Goal: Task Accomplishment & Management: Use online tool/utility

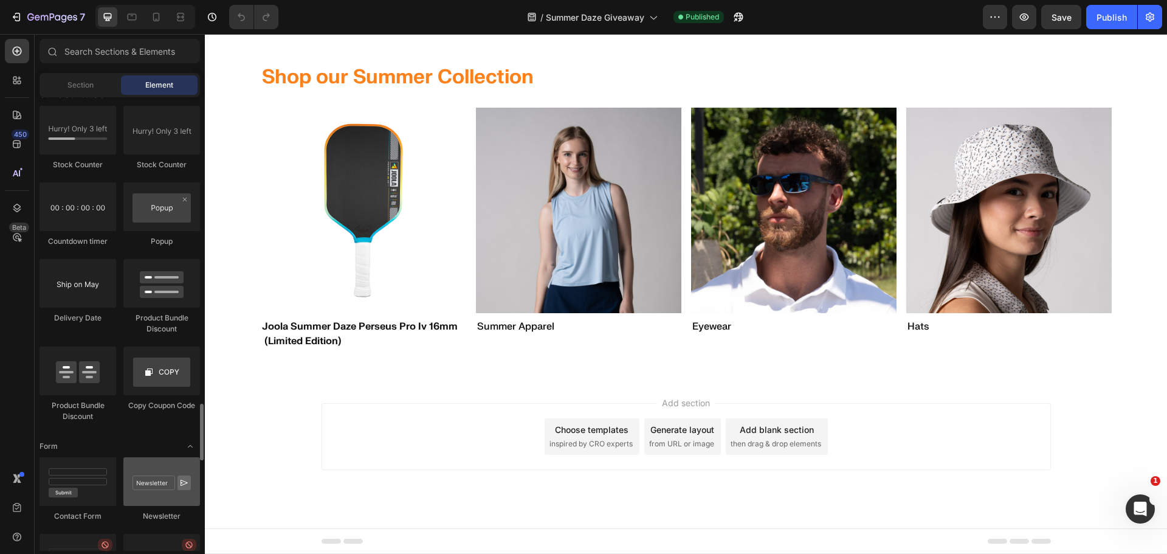
scroll to position [2370, 0]
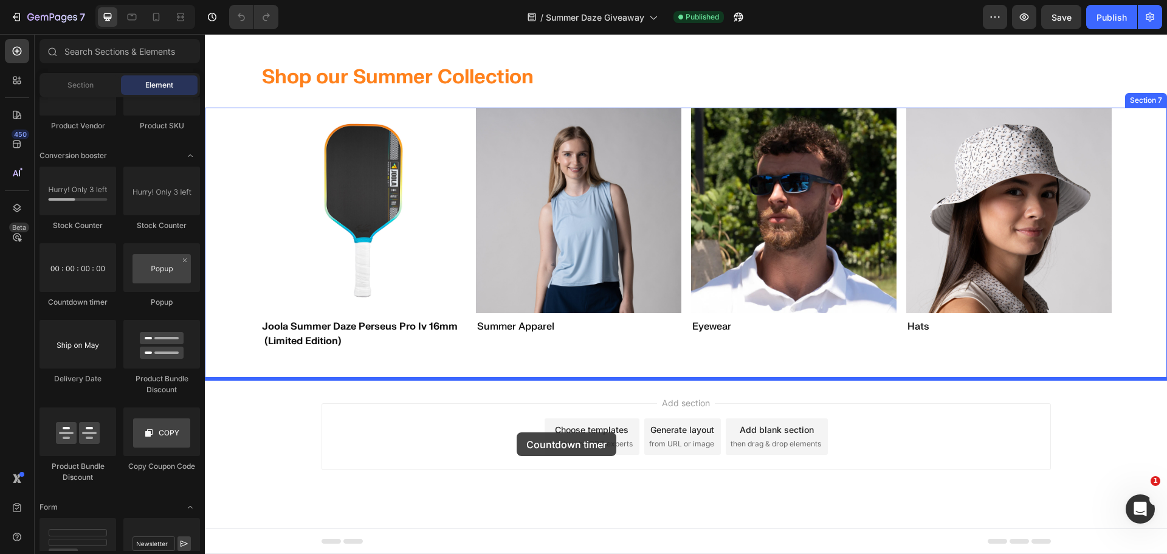
drag, startPoint x: 283, startPoint y: 306, endPoint x: 517, endPoint y: 432, distance: 265.7
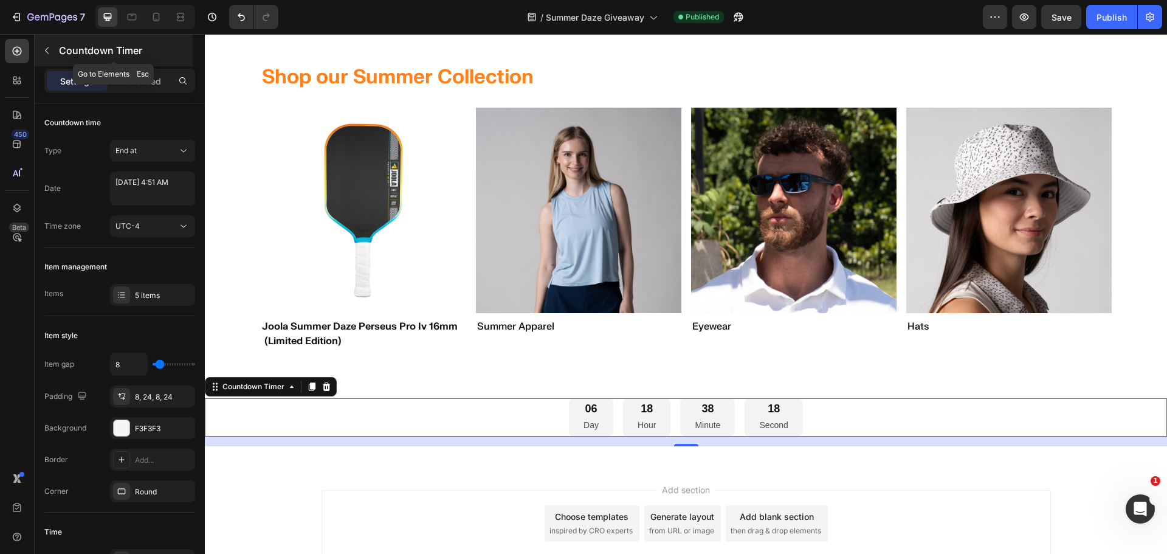
click at [47, 52] on icon "button" at bounding box center [47, 50] width 4 height 7
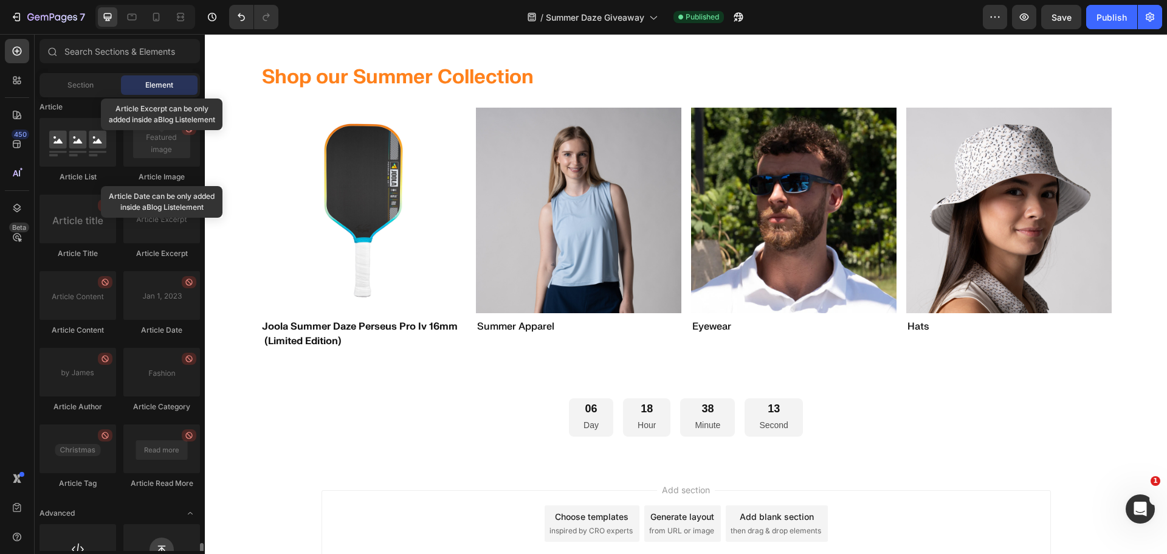
scroll to position [3148, 0]
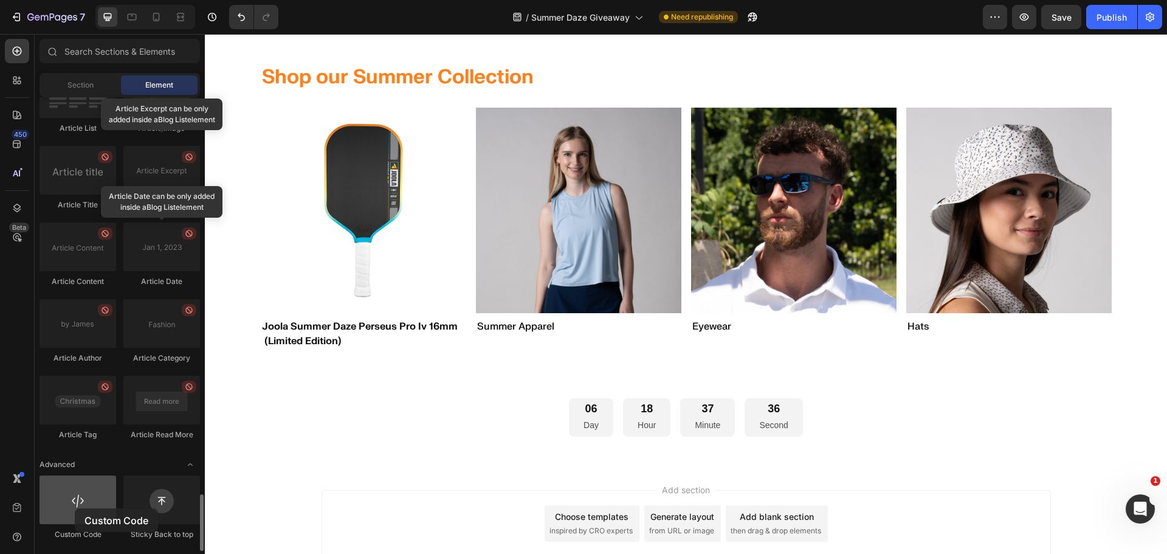
click at [75, 508] on div at bounding box center [78, 499] width 77 height 49
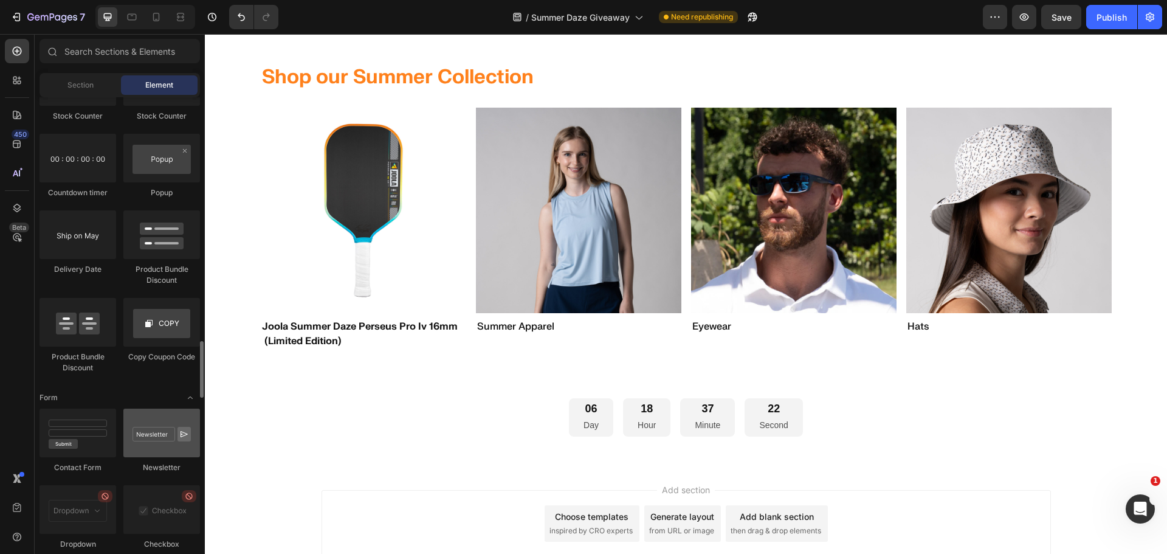
scroll to position [2419, 0]
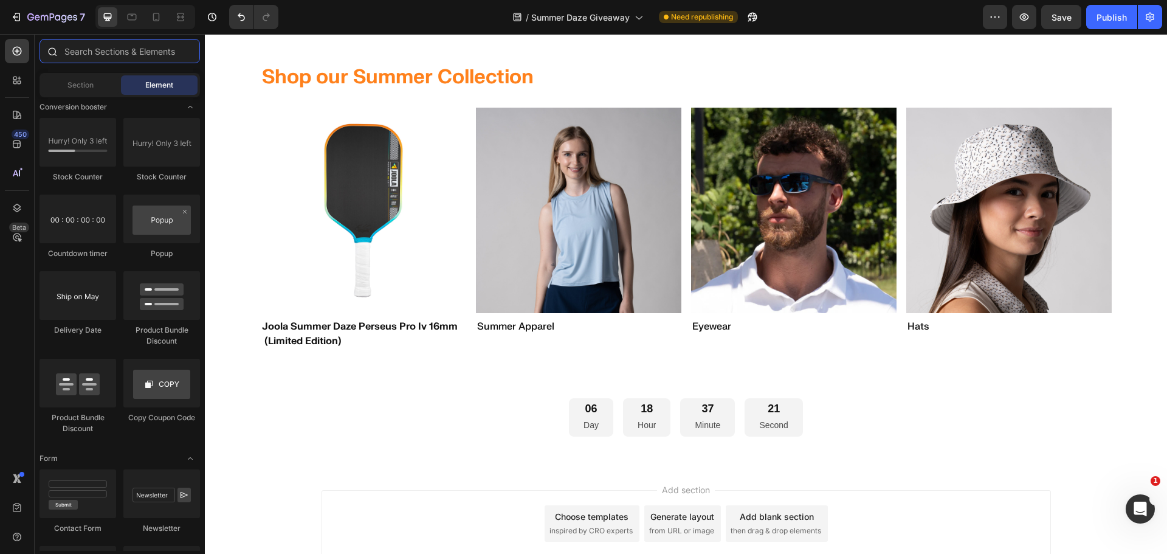
click at [123, 50] on input "text" at bounding box center [120, 51] width 160 height 24
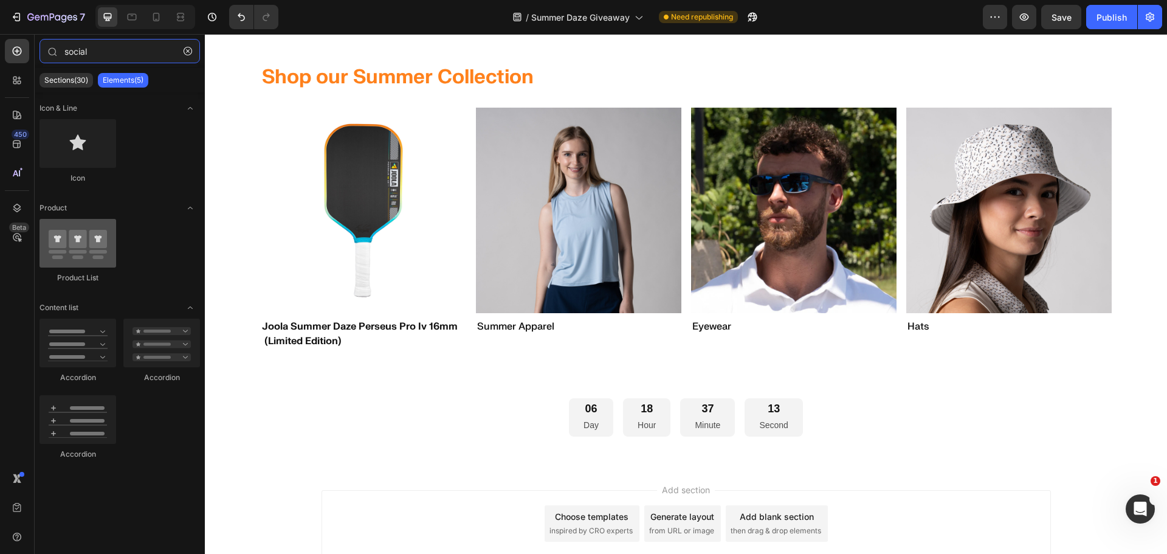
type input "social"
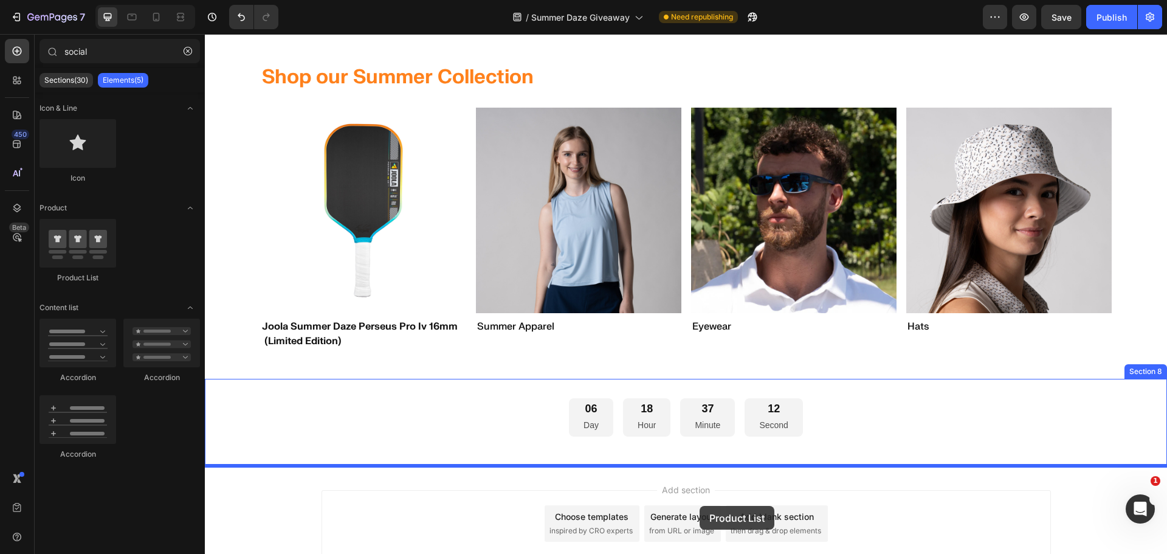
drag, startPoint x: 277, startPoint y: 283, endPoint x: 700, endPoint y: 506, distance: 477.9
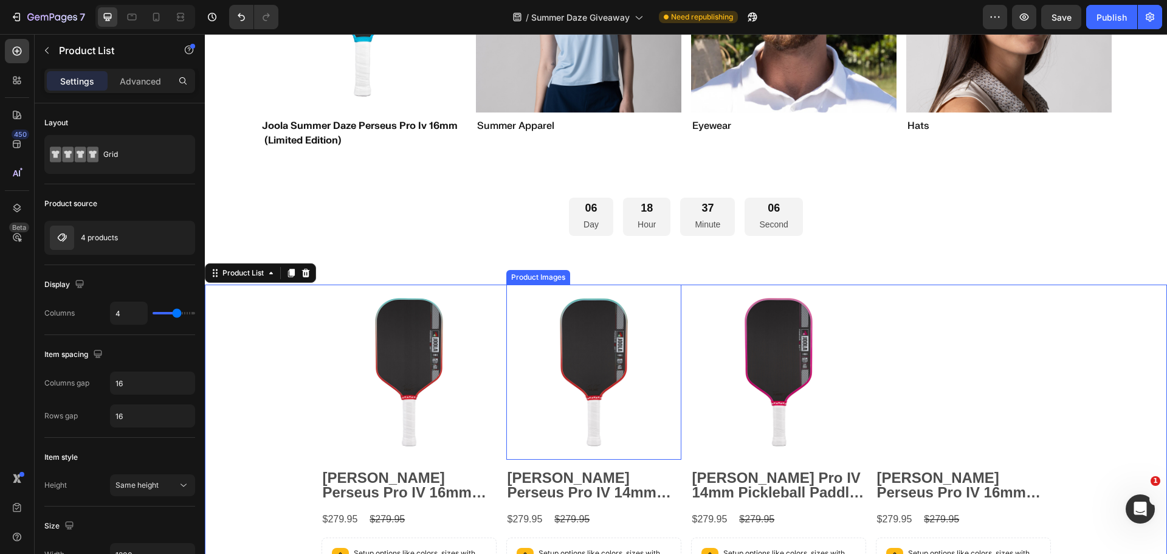
scroll to position [1521, 0]
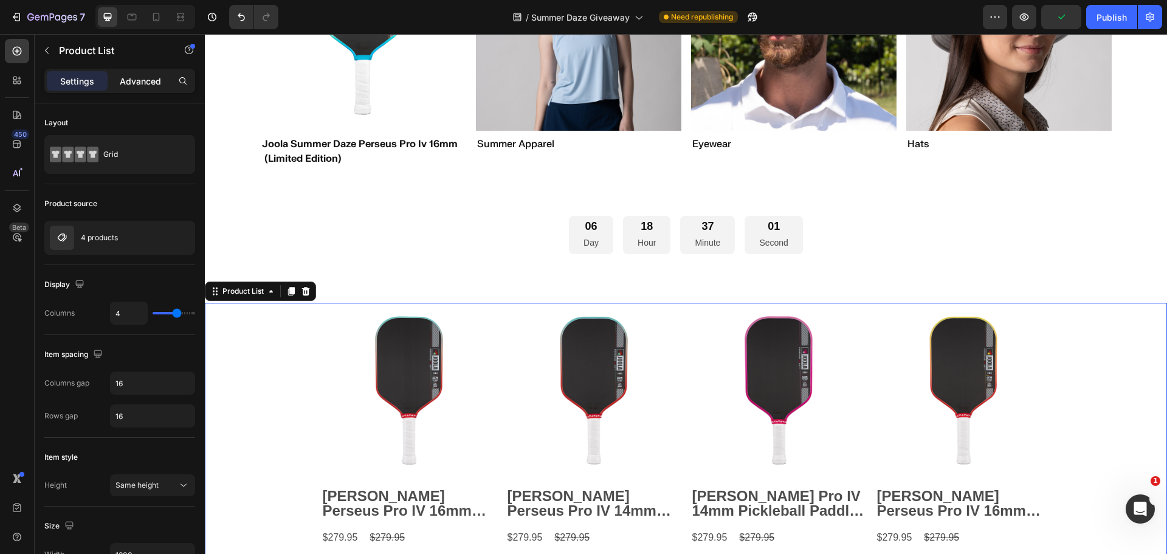
click at [151, 83] on p "Advanced" at bounding box center [140, 81] width 41 height 13
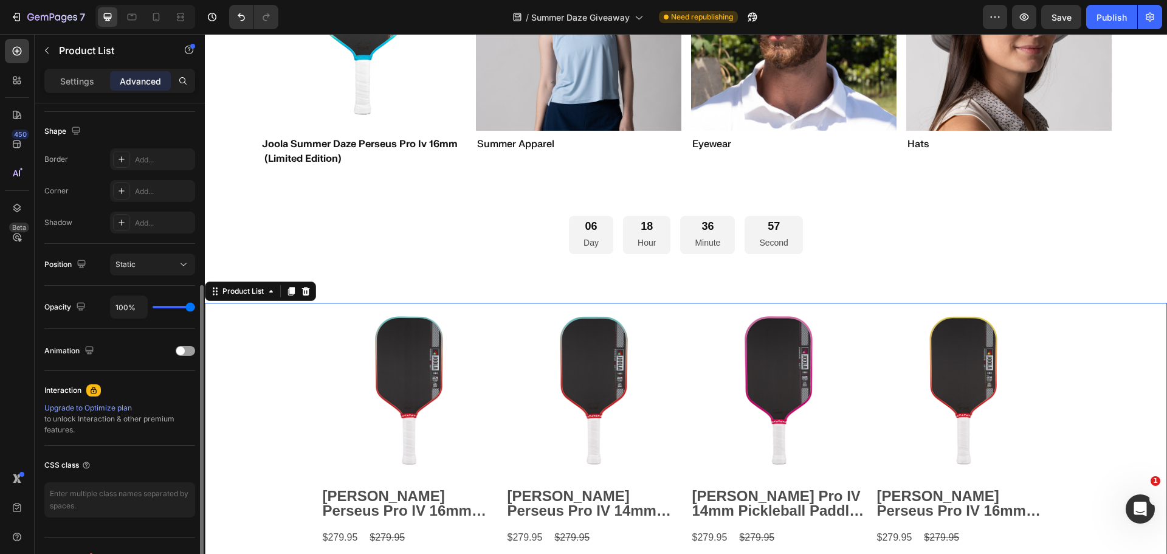
scroll to position [0, 0]
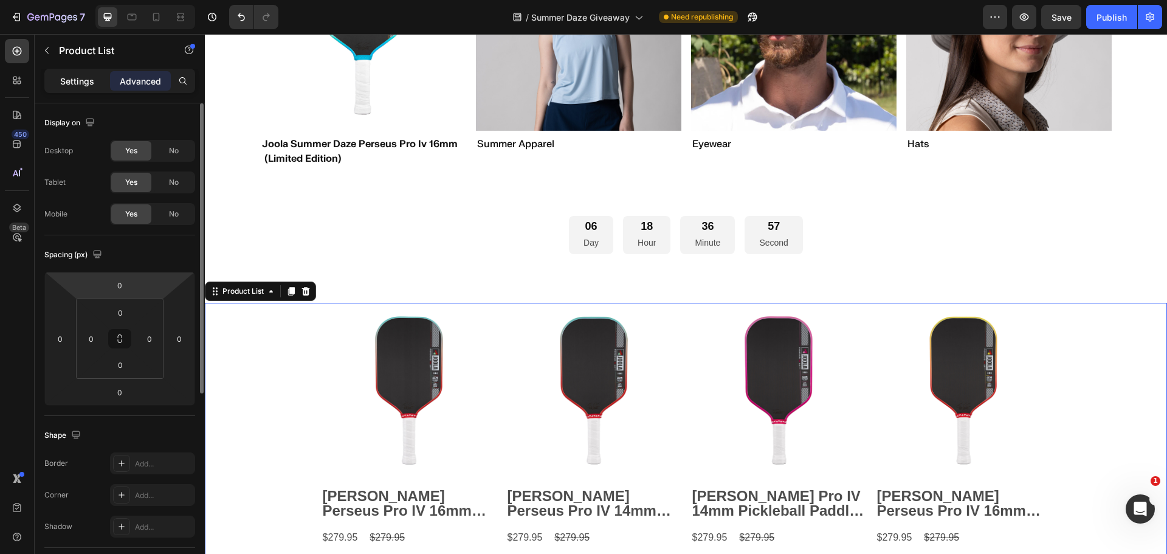
click at [77, 83] on p "Settings" at bounding box center [77, 81] width 34 height 13
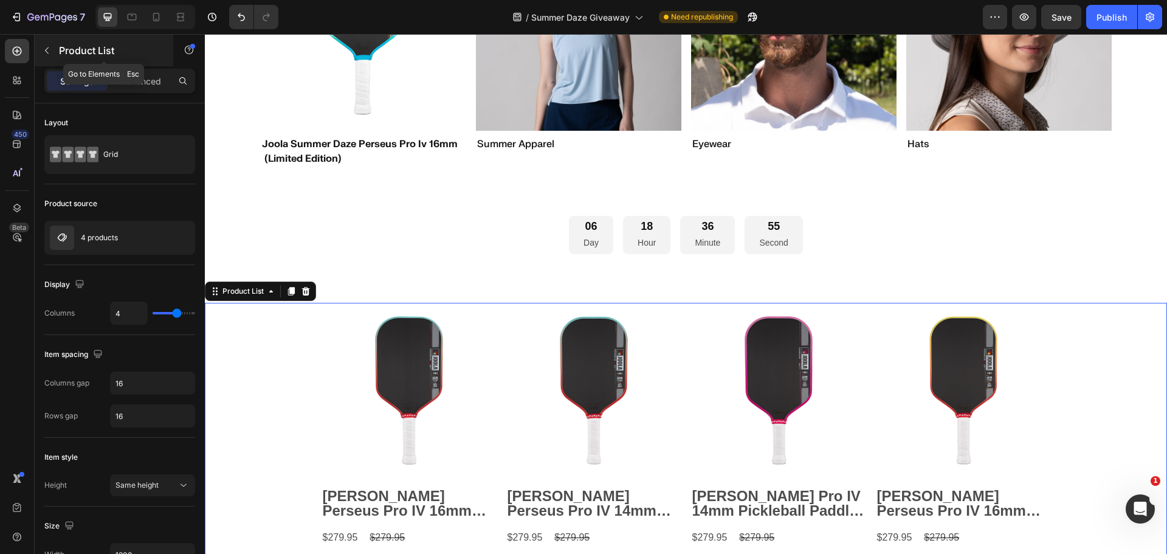
click at [44, 50] on icon "button" at bounding box center [47, 51] width 10 height 10
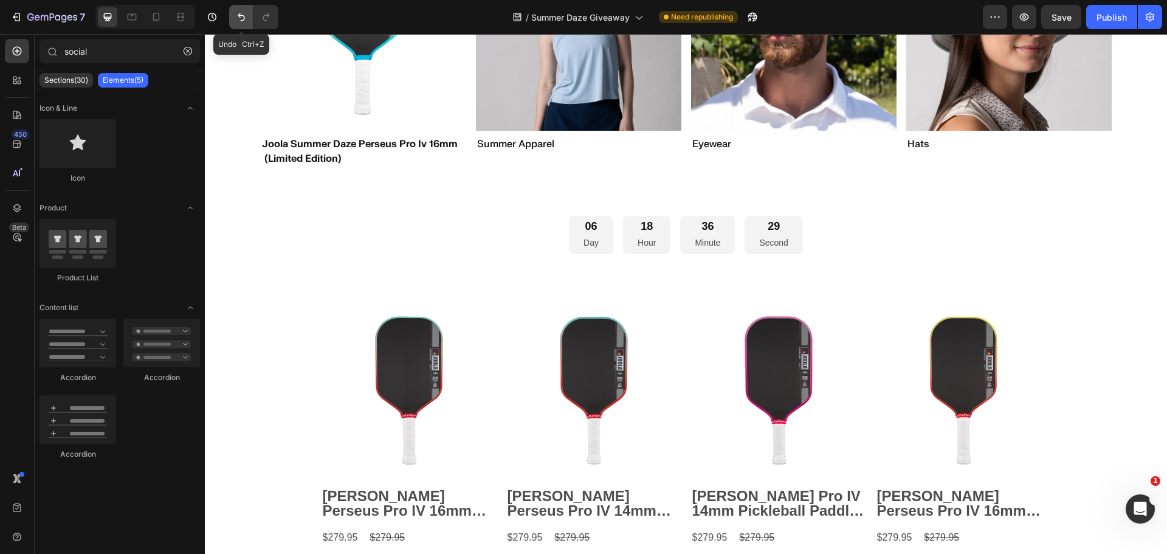
click at [244, 9] on button "Undo/Redo" at bounding box center [241, 17] width 24 height 24
click at [242, 12] on icon "Undo/Redo" at bounding box center [241, 17] width 12 height 12
click at [244, 12] on icon "Undo/Redo" at bounding box center [241, 17] width 12 height 12
click at [187, 56] on button "button" at bounding box center [187, 50] width 19 height 19
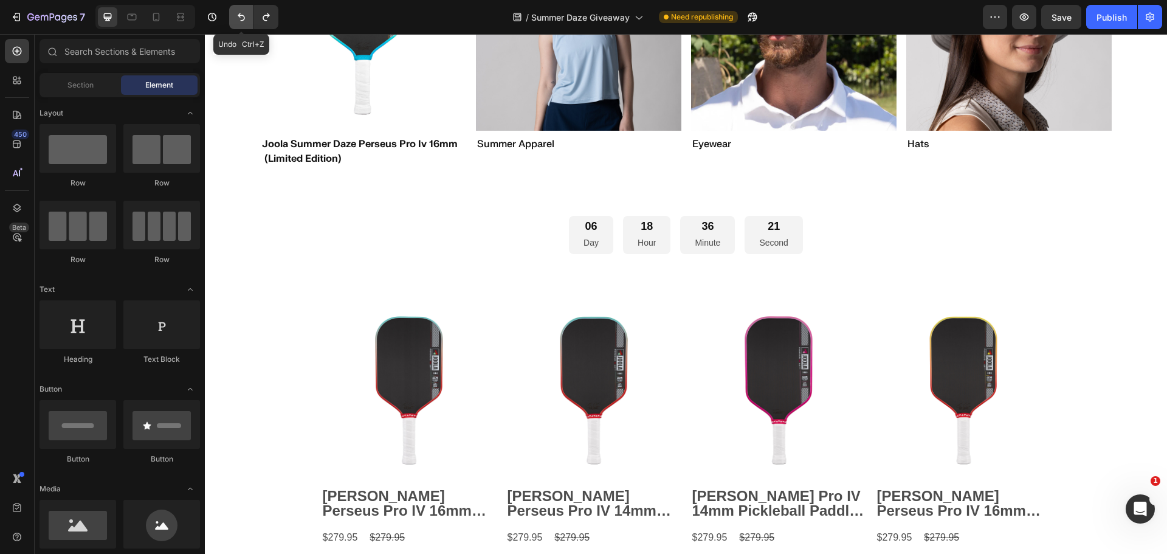
click at [242, 18] on icon "Undo/Redo" at bounding box center [241, 17] width 12 height 12
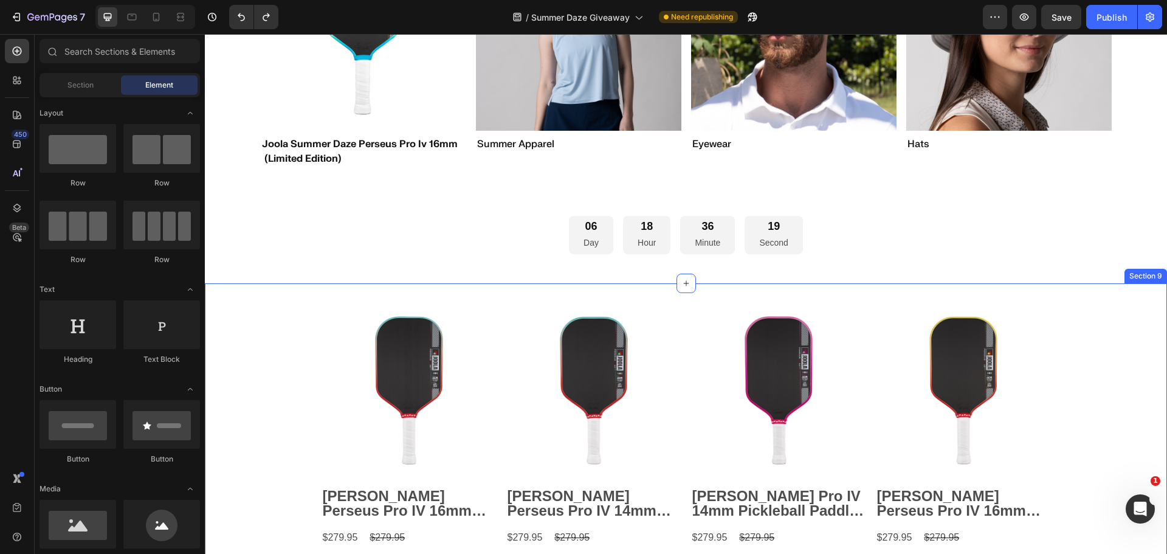
click at [280, 295] on div "Product Images [PERSON_NAME] Perseus Pro IV 16mm Pickleball Paddle - Lime Pop P…" at bounding box center [686, 482] width 962 height 399
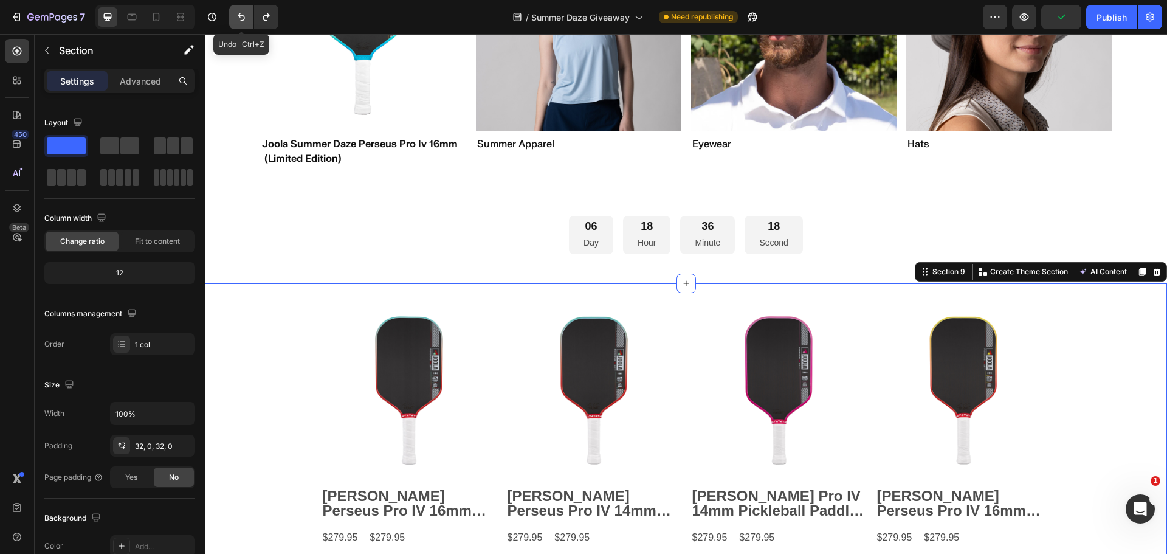
click at [241, 20] on icon "Undo/Redo" at bounding box center [241, 17] width 12 height 12
click at [240, 19] on icon "Undo/Redo" at bounding box center [241, 17] width 12 height 12
click at [43, 50] on icon "button" at bounding box center [47, 51] width 10 height 10
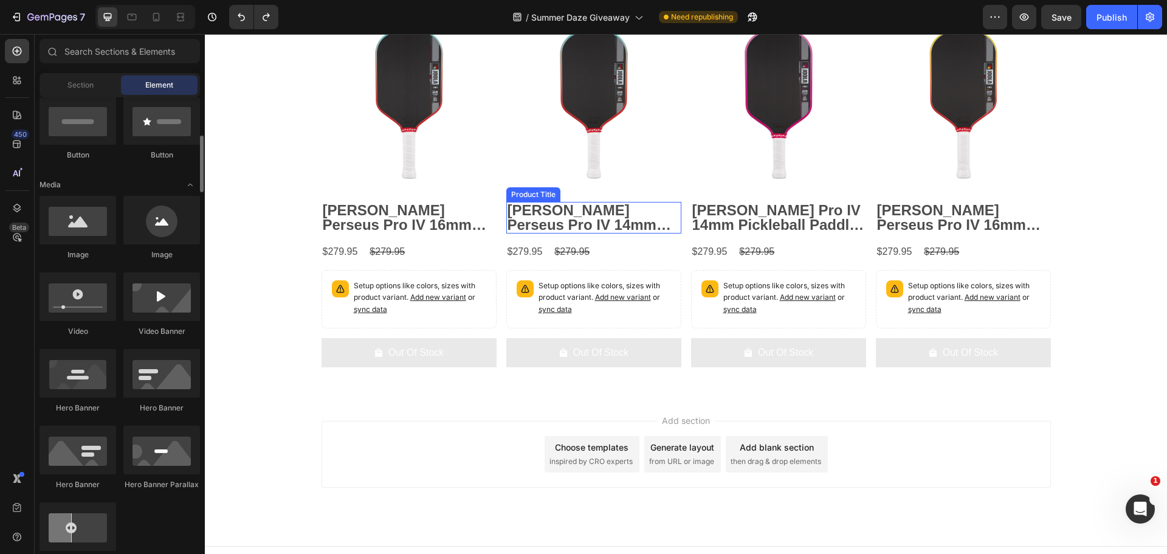
scroll to position [1824, 0]
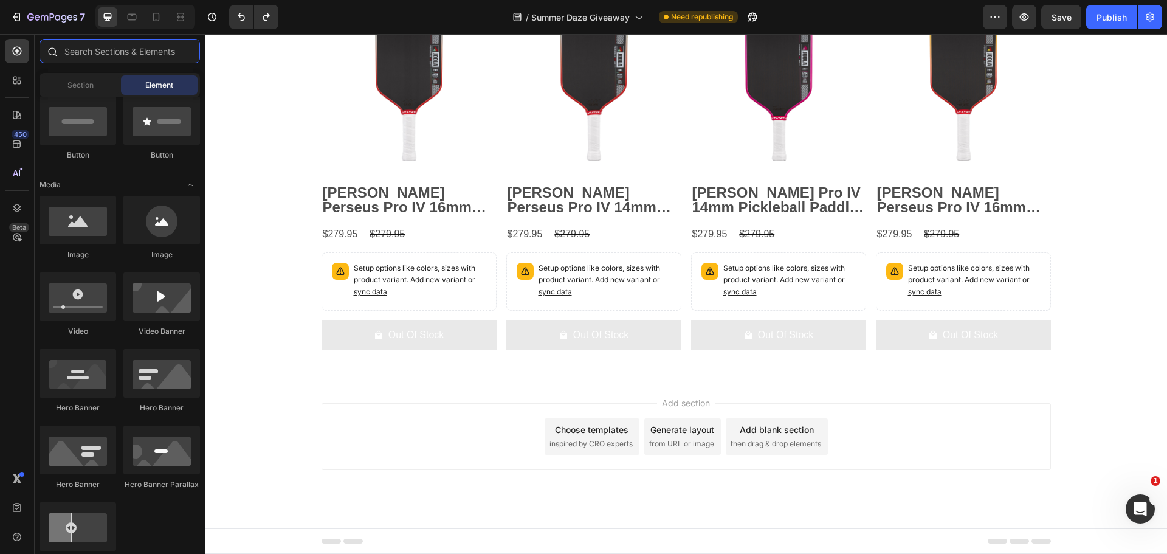
click at [74, 55] on input "text" at bounding box center [120, 51] width 160 height 24
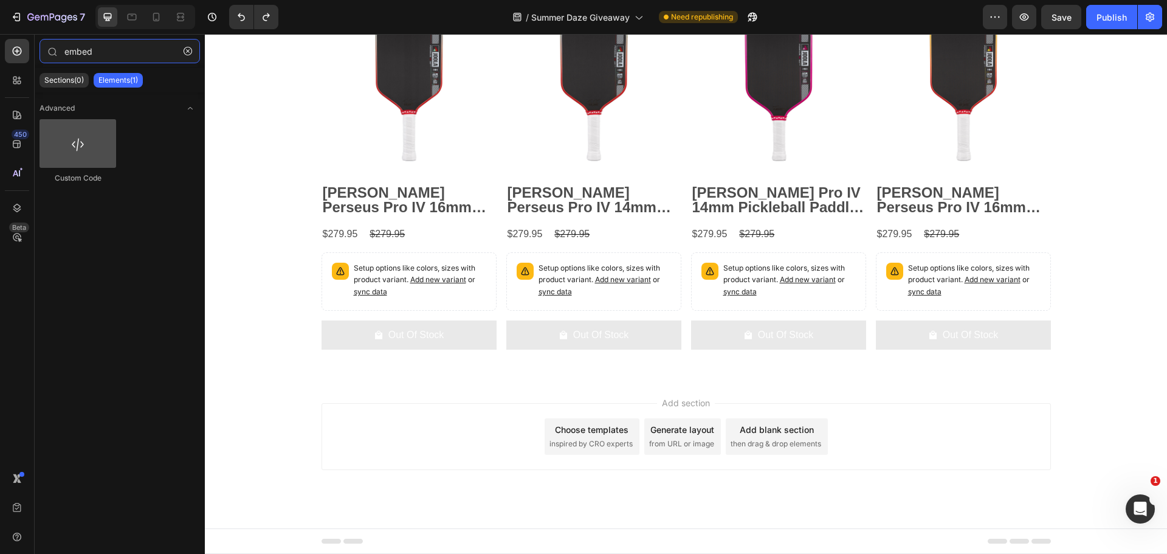
type input "embed"
click at [76, 146] on div at bounding box center [78, 143] width 77 height 49
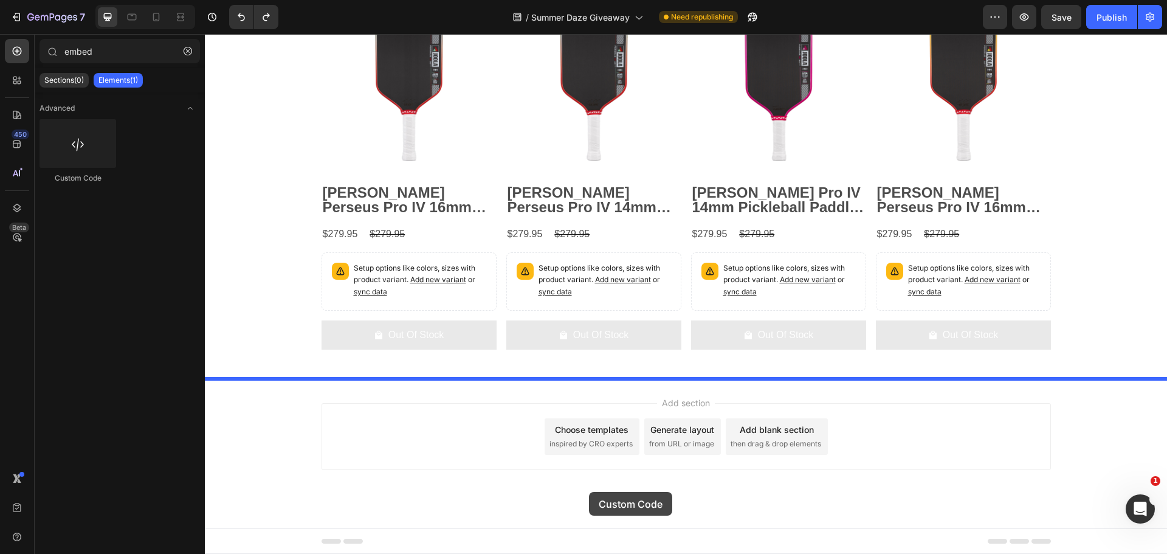
drag, startPoint x: 277, startPoint y: 187, endPoint x: 589, endPoint y: 492, distance: 436.2
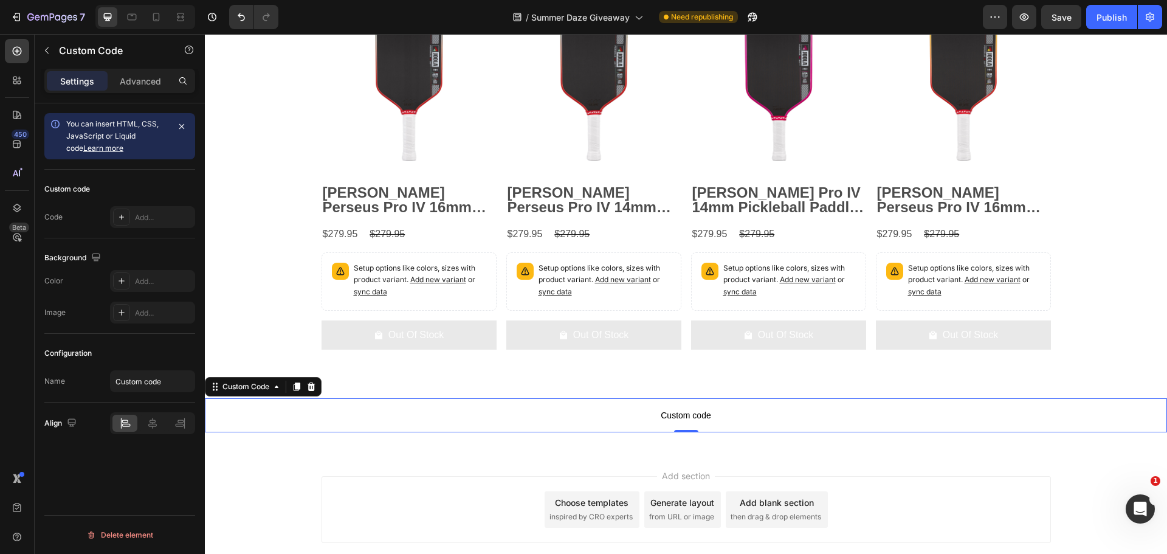
click at [630, 405] on p "Custom code" at bounding box center [686, 415] width 962 height 34
click at [146, 222] on div "Add..." at bounding box center [163, 217] width 57 height 11
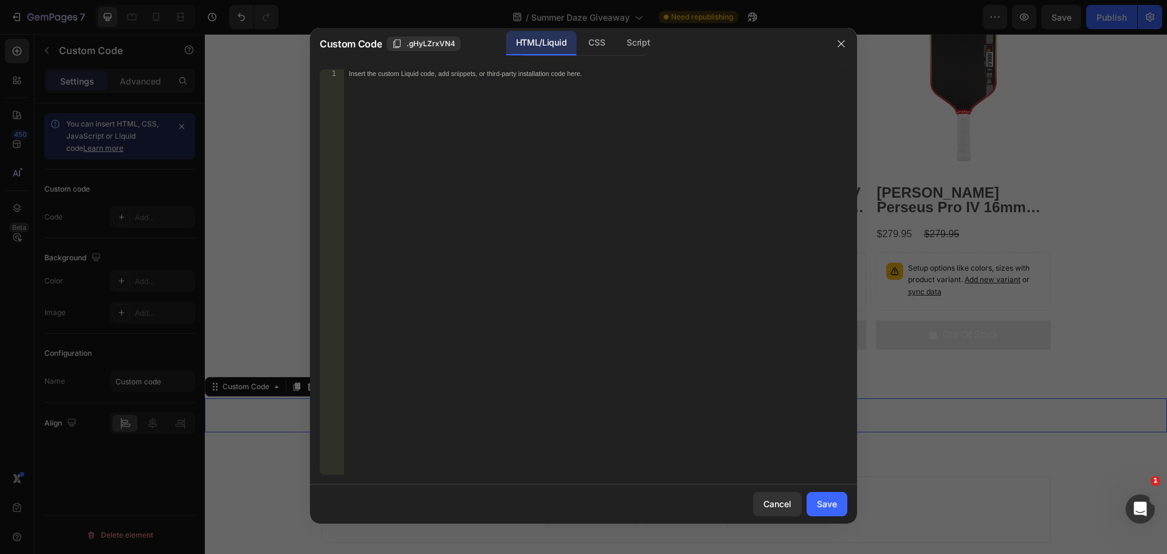
click at [511, 222] on div "Insert the custom Liquid code, add snippets, or third-party installation code h…" at bounding box center [595, 280] width 503 height 422
click at [471, 294] on div "Insert the custom Liquid code, add snippets, or third-party installation code h…" at bounding box center [595, 280] width 503 height 422
paste textarea "<script async src="//[DOMAIN_NAME][URL]"></script>"
type textarea "<script async src="//[DOMAIN_NAME][URL]"></script>"
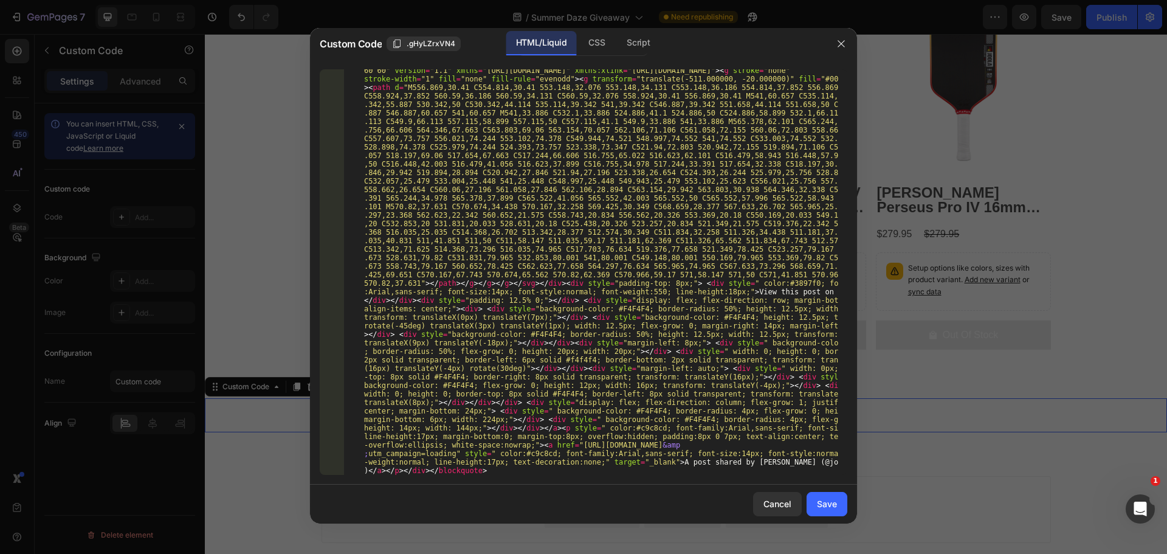
scroll to position [105, 0]
click at [837, 509] on button "Save" at bounding box center [826, 504] width 41 height 24
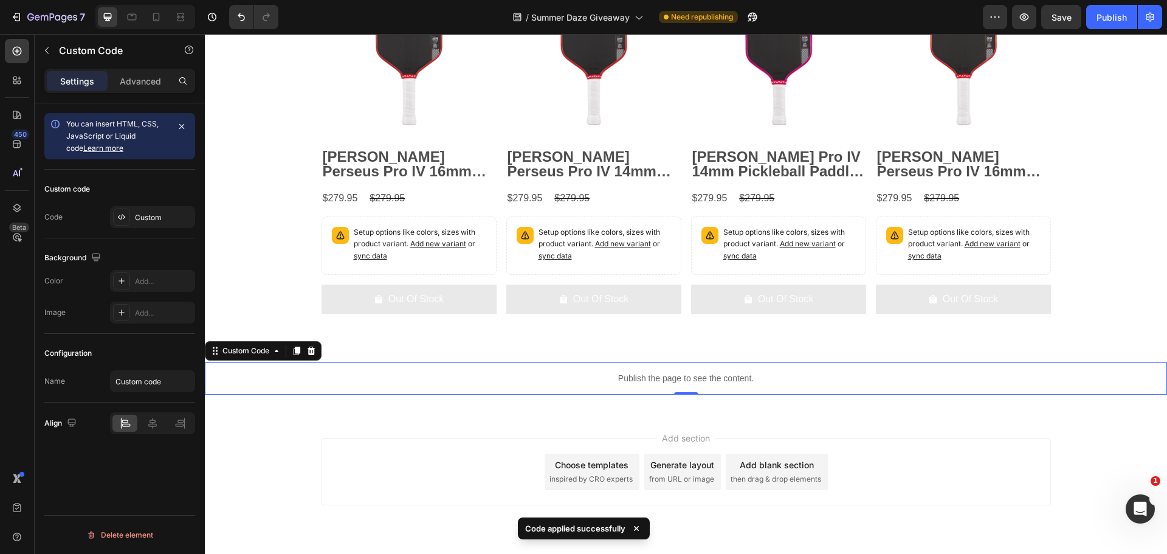
scroll to position [1896, 0]
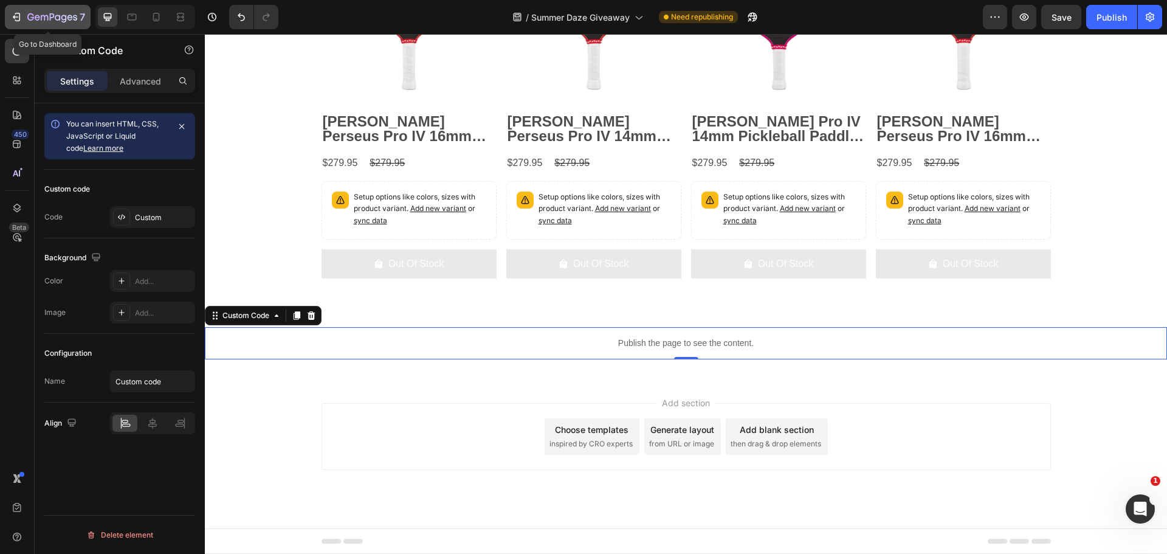
click at [18, 19] on icon "button" at bounding box center [16, 17] width 12 height 12
